Goal: Task Accomplishment & Management: Use online tool/utility

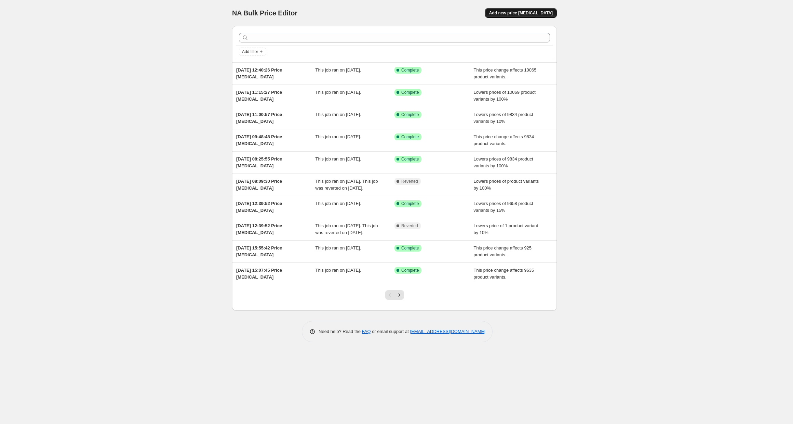
click at [525, 15] on span "Add new price [MEDICAL_DATA]" at bounding box center [521, 12] width 64 height 5
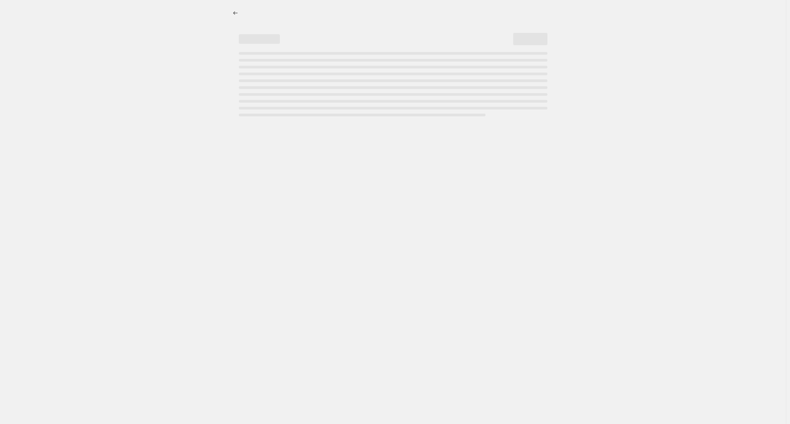
select select "percentage"
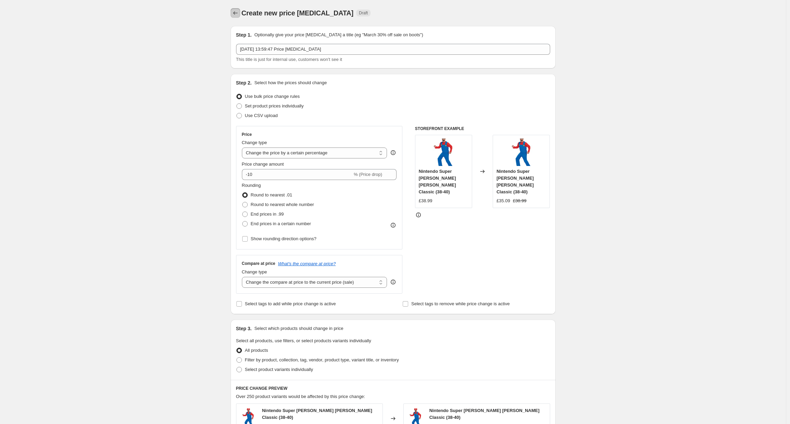
click at [238, 13] on icon "Price change jobs" at bounding box center [235, 13] width 7 height 7
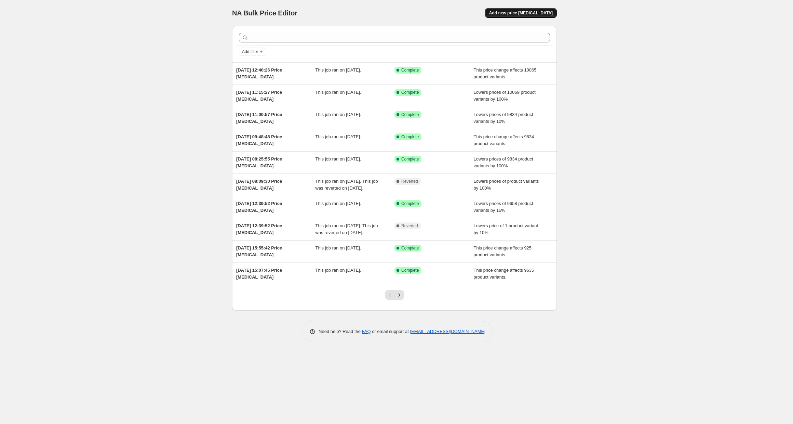
click at [540, 16] on button "Add new price [MEDICAL_DATA]" at bounding box center [521, 13] width 72 height 10
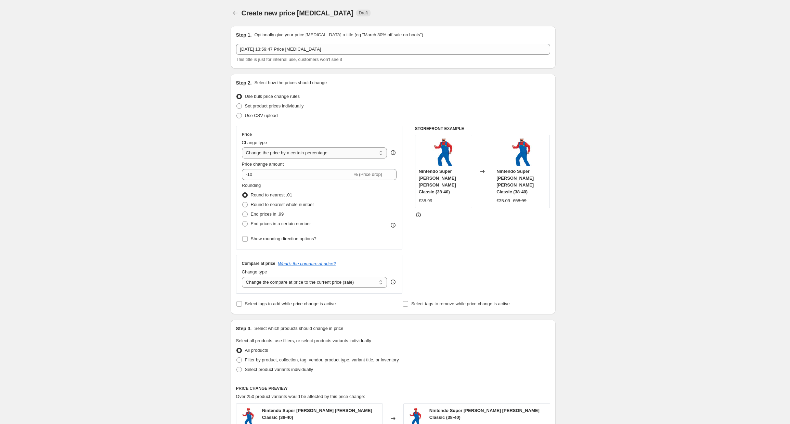
click at [292, 153] on select "Change the price to a certain amount Change the price by a certain amount Chang…" at bounding box center [314, 152] width 145 height 11
select select "to"
click at [243, 147] on select "Change the price to a certain amount Change the price by a certain amount Chang…" at bounding box center [314, 152] width 145 height 11
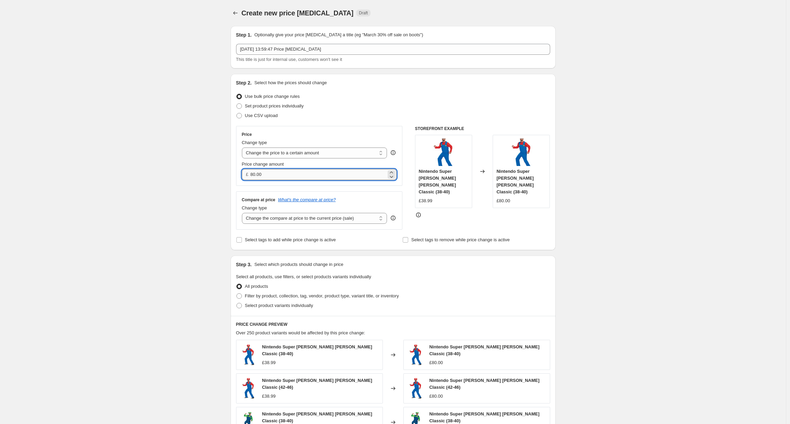
click at [272, 176] on input "80.00" at bounding box center [318, 174] width 136 height 11
type input "0.00"
click at [213, 202] on div "Create new price [MEDICAL_DATA]. This page is ready Create new price [MEDICAL_D…" at bounding box center [392, 314] width 785 height 629
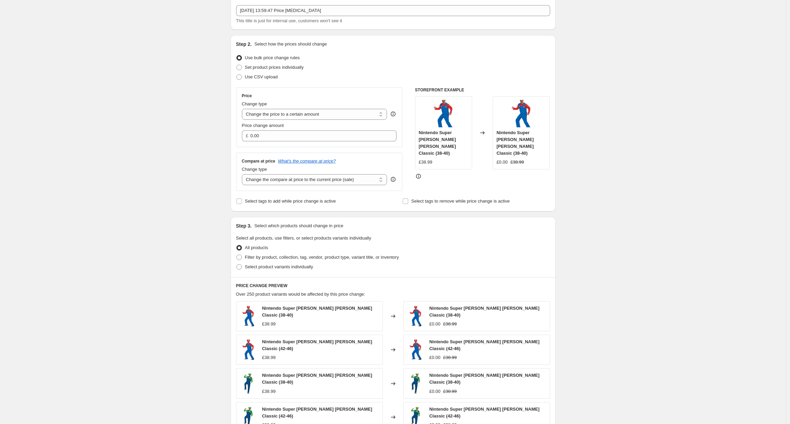
scroll to position [34, 0]
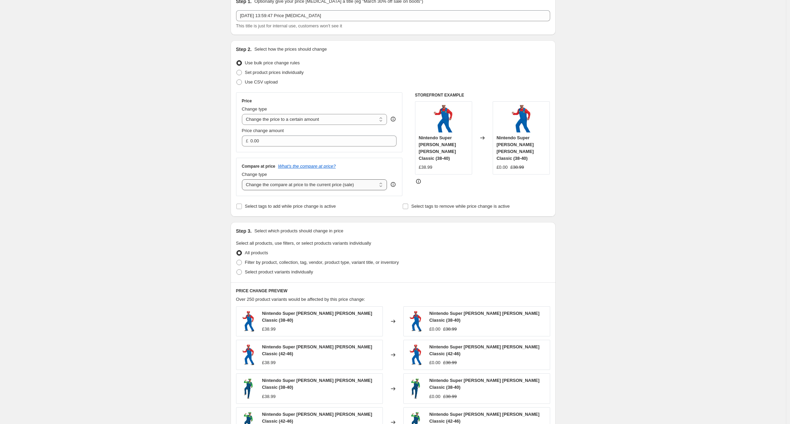
click at [271, 188] on select "Change the compare at price to the current price (sale) Change the compare at p…" at bounding box center [314, 184] width 145 height 11
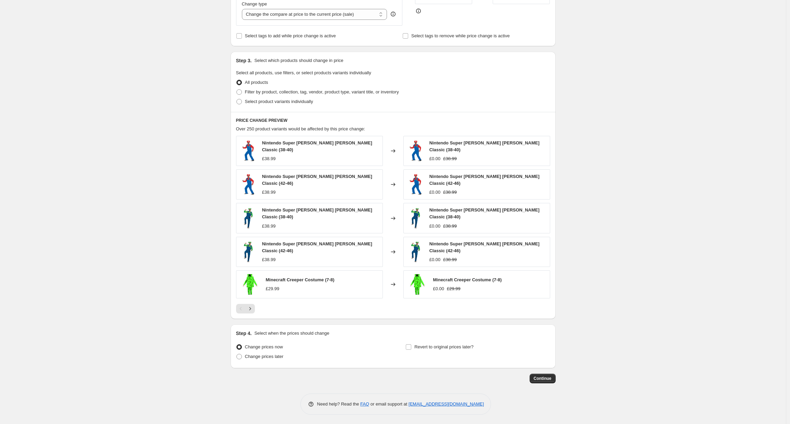
scroll to position [205, 0]
click at [547, 381] on button "Continue" at bounding box center [542, 377] width 26 height 10
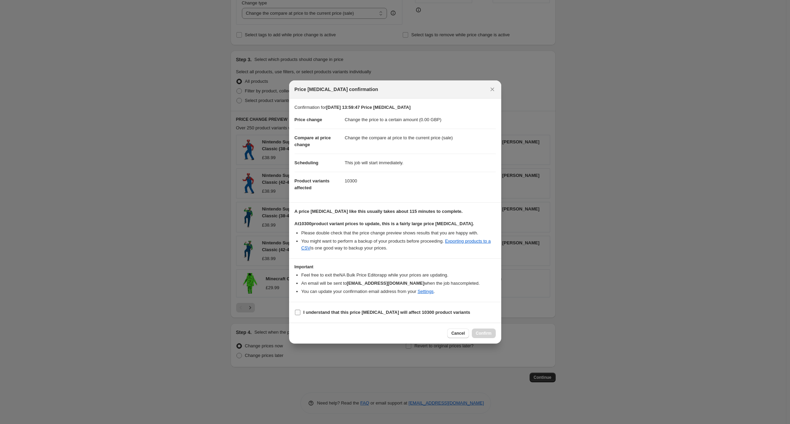
click at [365, 314] on b "I understand that this price [MEDICAL_DATA] will affect 10300 product variants" at bounding box center [386, 311] width 167 height 5
click at [300, 314] on input "I understand that this price [MEDICAL_DATA] will affect 10300 product variants" at bounding box center [297, 311] width 5 height 5
checkbox input "true"
click at [478, 333] on span "Confirm" at bounding box center [484, 332] width 16 height 5
